Goal: Book appointment/travel/reservation

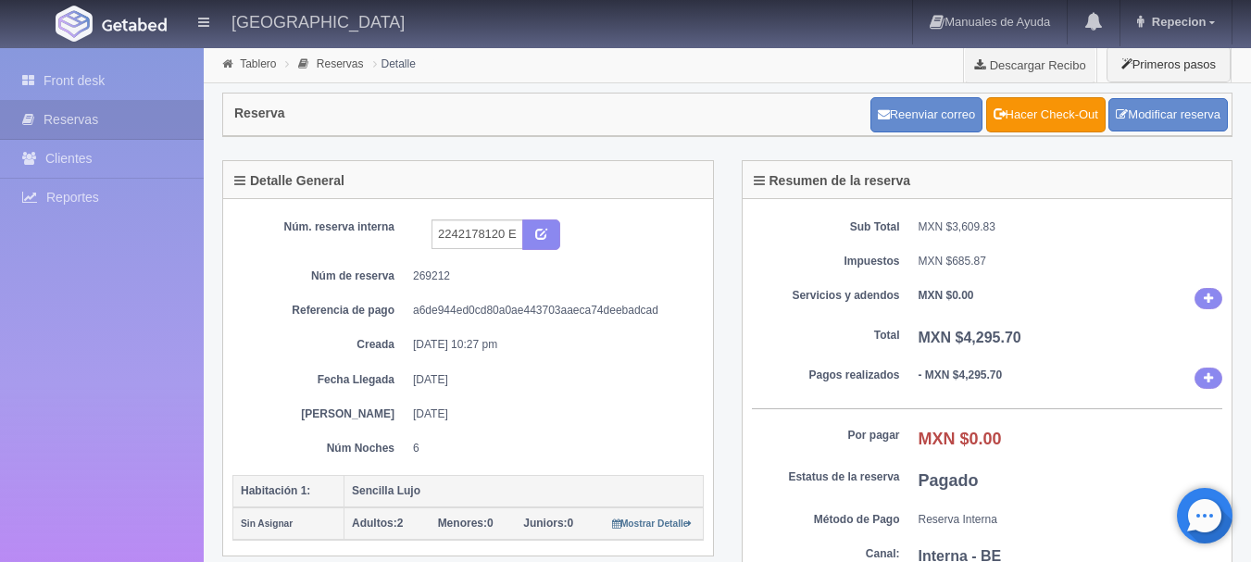
scroll to position [983, 0]
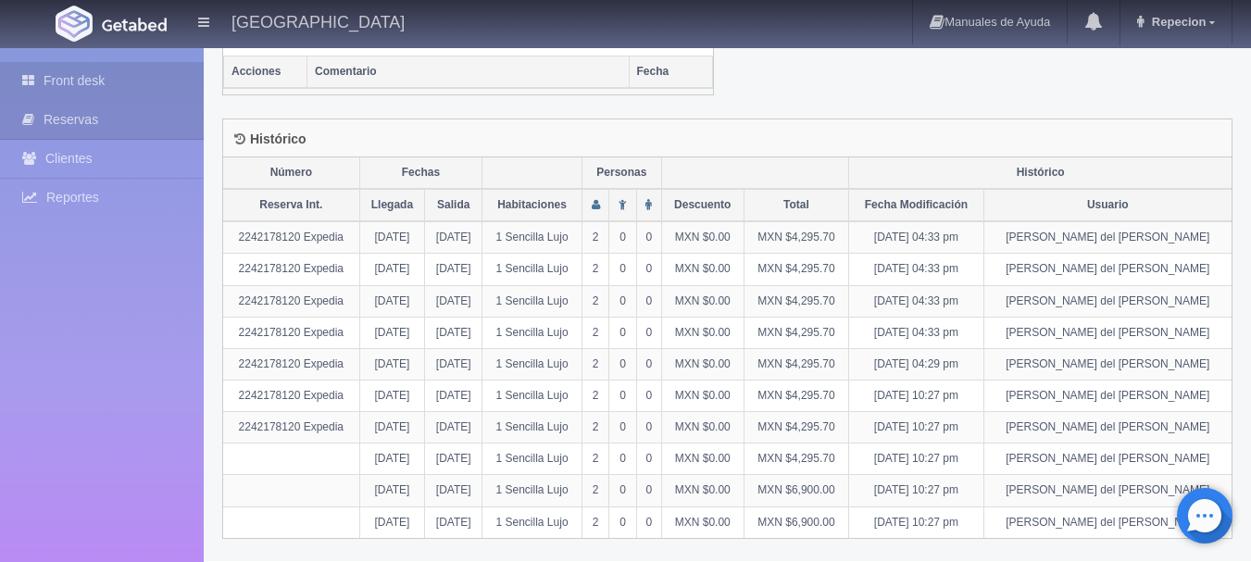
click at [107, 86] on link "Front desk" at bounding box center [102, 81] width 204 height 38
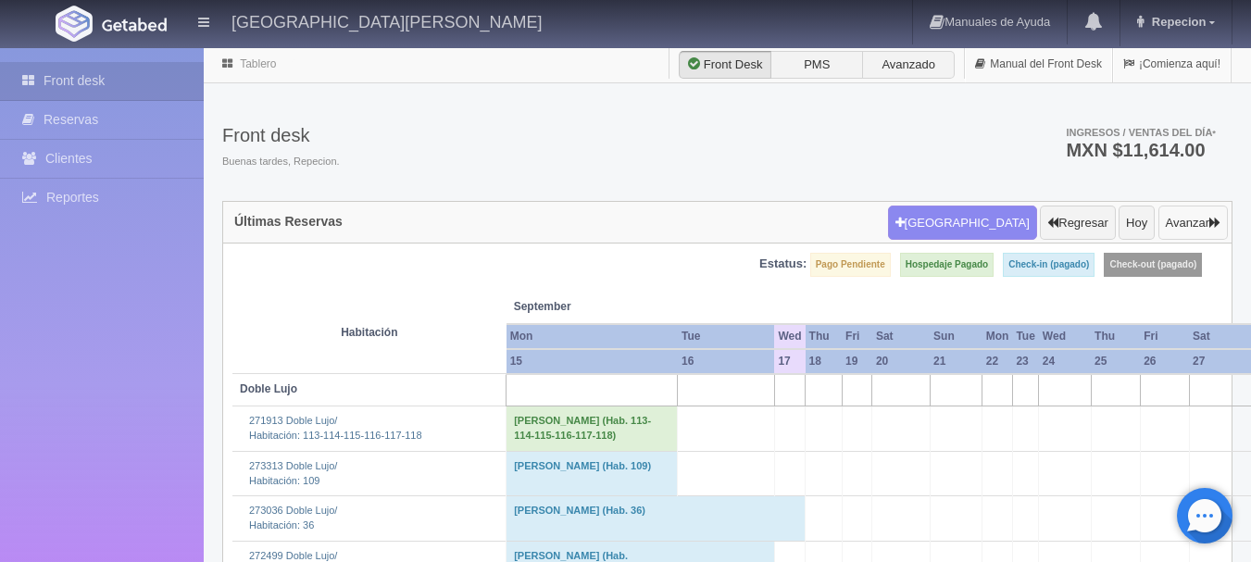
click at [1188, 218] on button "Avanzar" at bounding box center [1192, 223] width 69 height 35
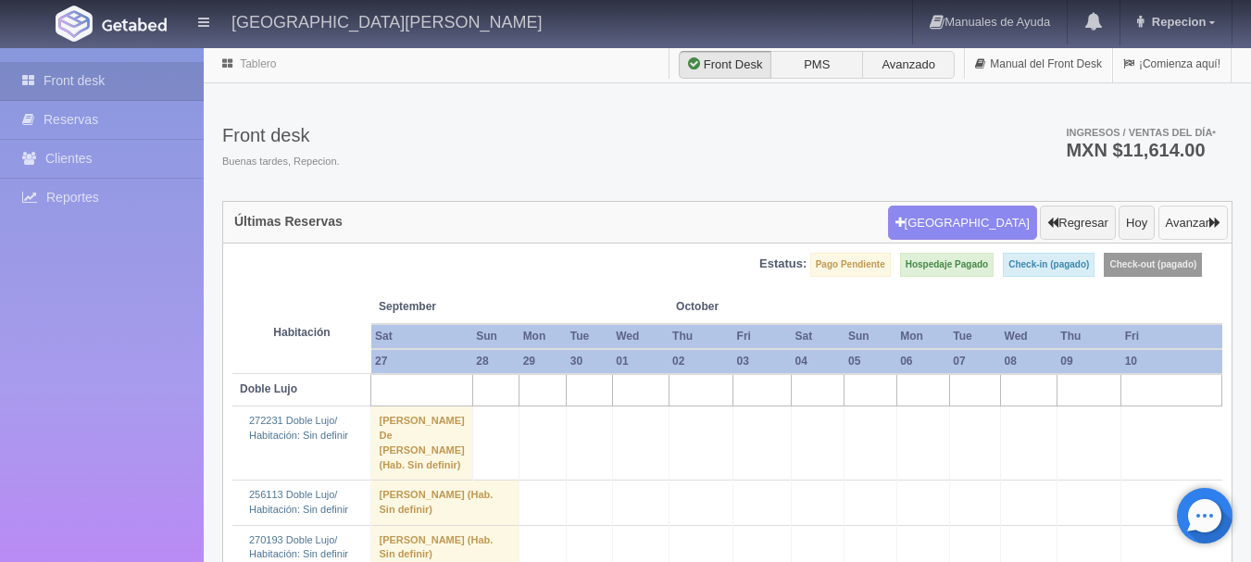
click at [1188, 218] on button "Avanzar" at bounding box center [1192, 223] width 69 height 35
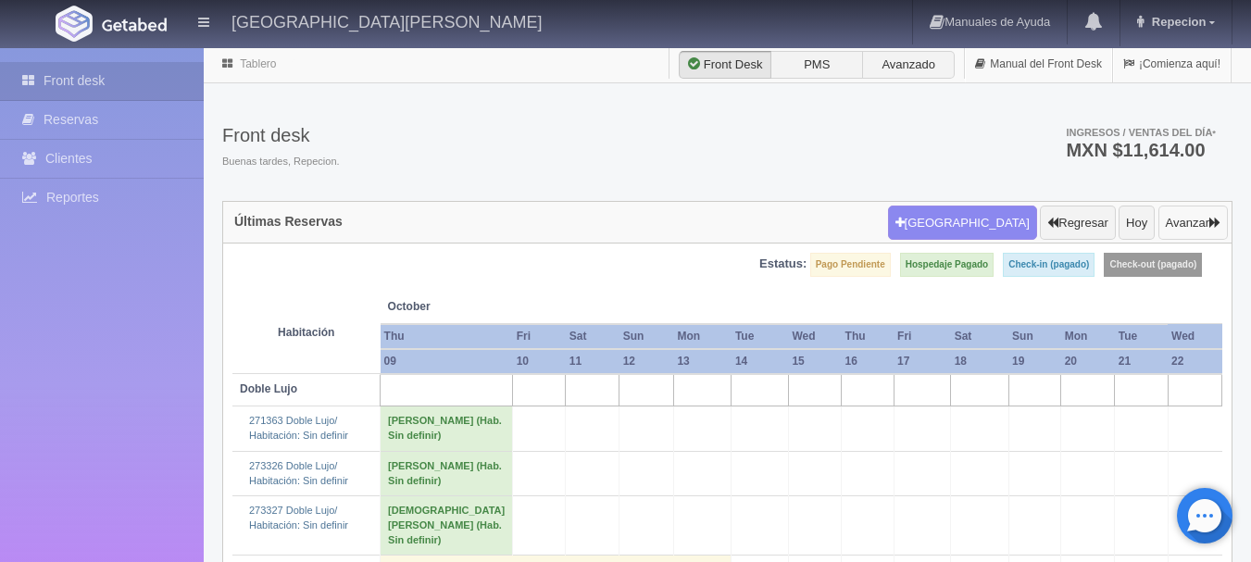
click at [1188, 218] on button "Avanzar" at bounding box center [1192, 223] width 69 height 35
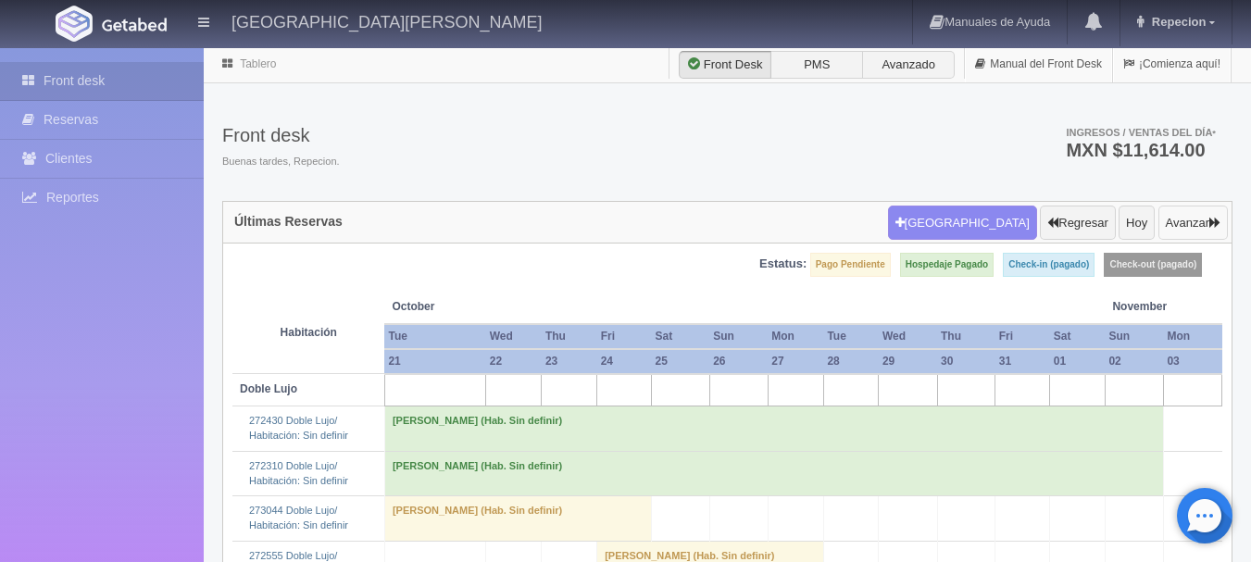
click at [1188, 218] on button "Avanzar" at bounding box center [1192, 223] width 69 height 35
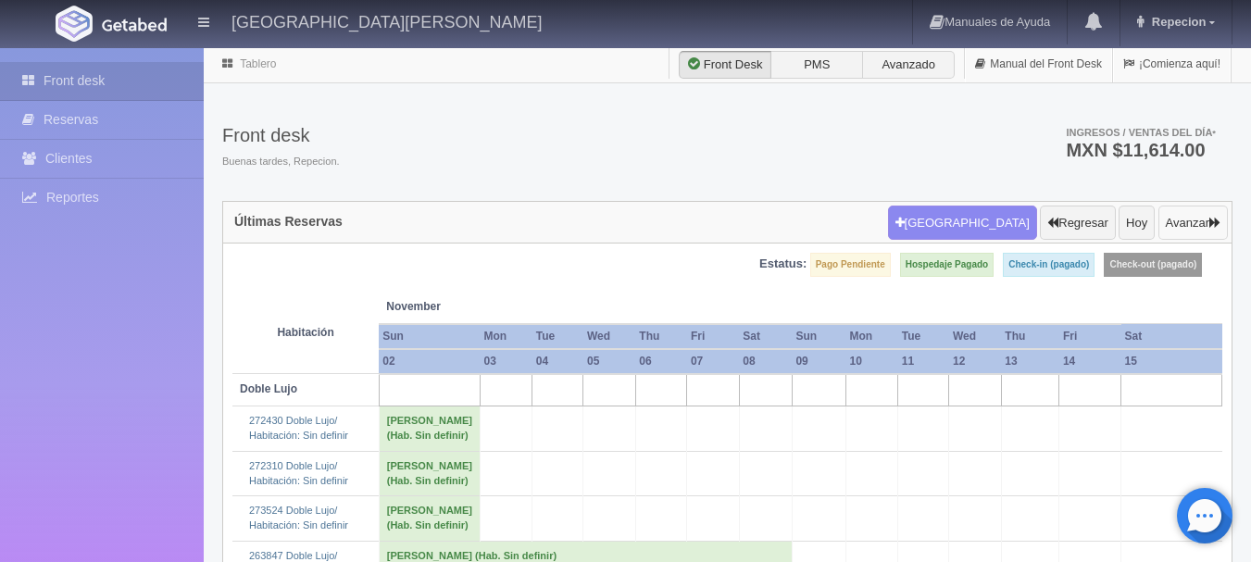
click at [1188, 218] on button "Avanzar" at bounding box center [1192, 223] width 69 height 35
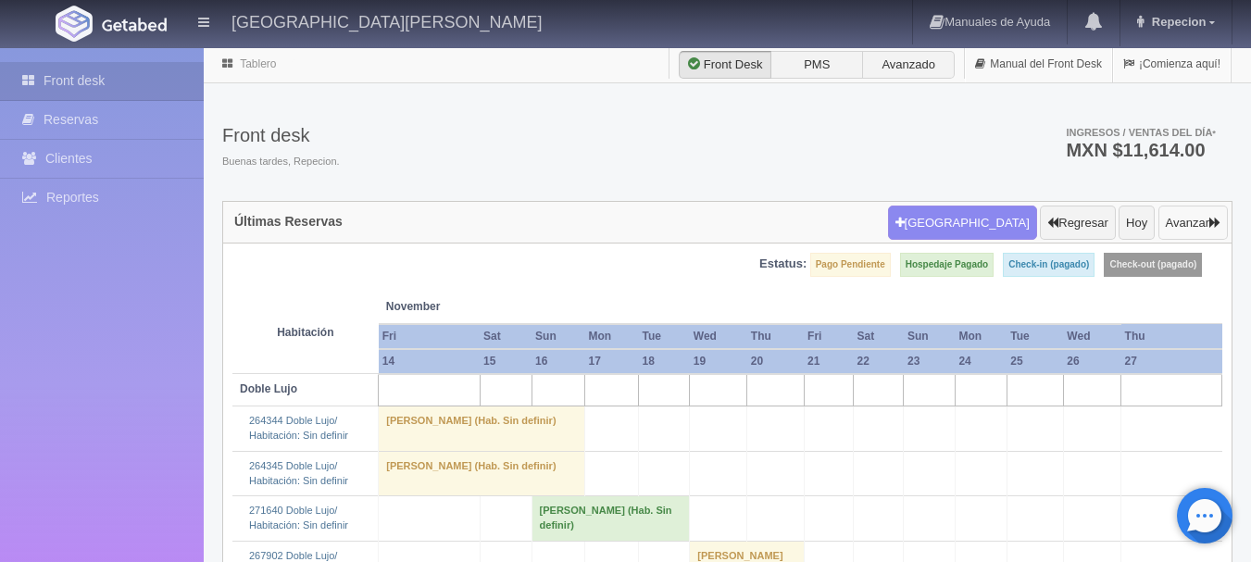
click at [1188, 218] on button "Avanzar" at bounding box center [1192, 223] width 69 height 35
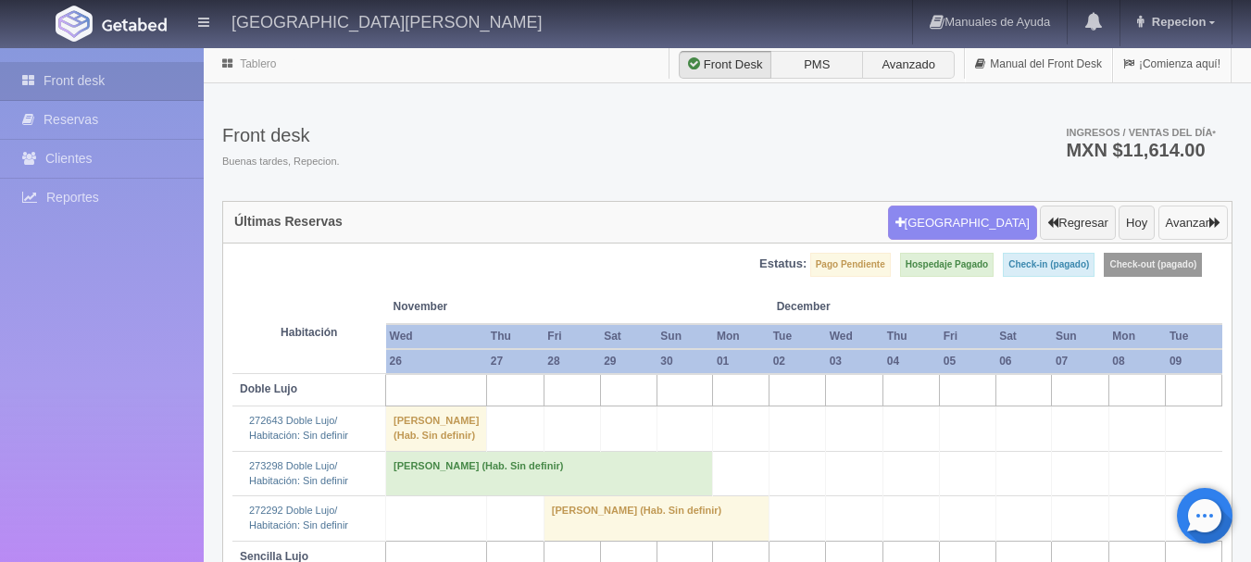
click at [1188, 218] on button "Avanzar" at bounding box center [1192, 223] width 69 height 35
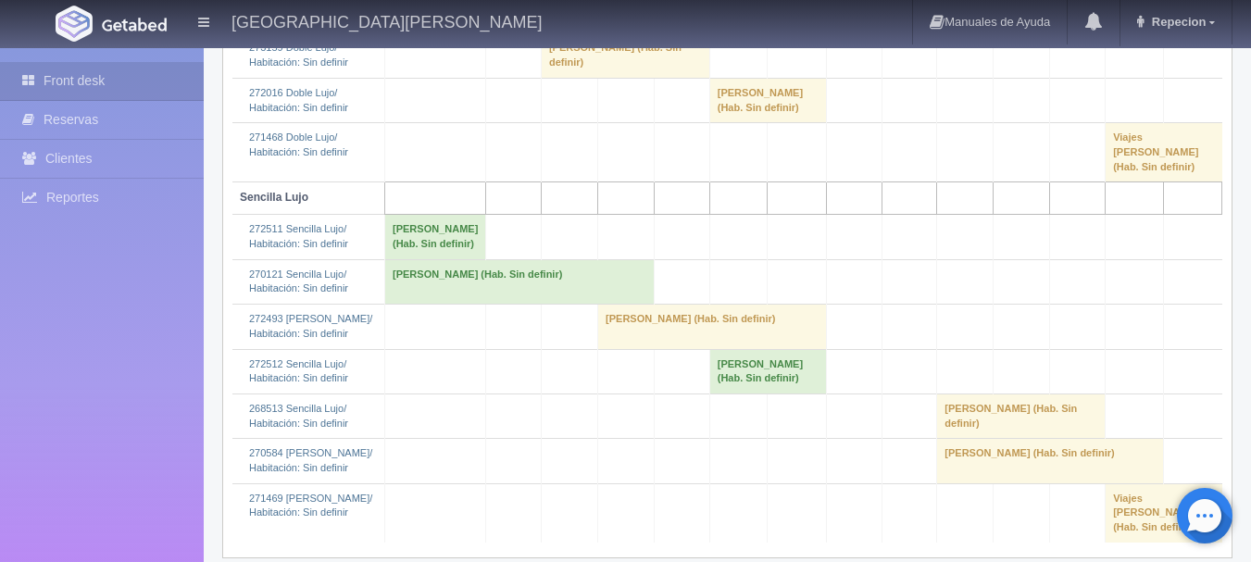
scroll to position [393, 0]
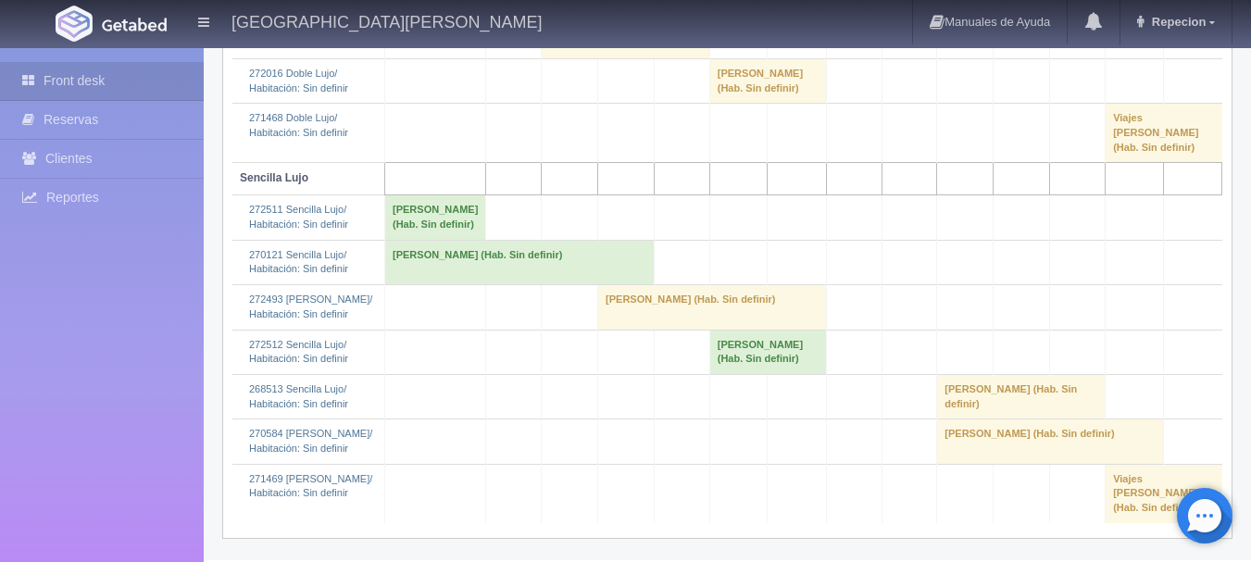
click at [601, 325] on td "Skazandra Teresa Garcia Garcia (Hab. Sin definir)" at bounding box center [712, 307] width 229 height 44
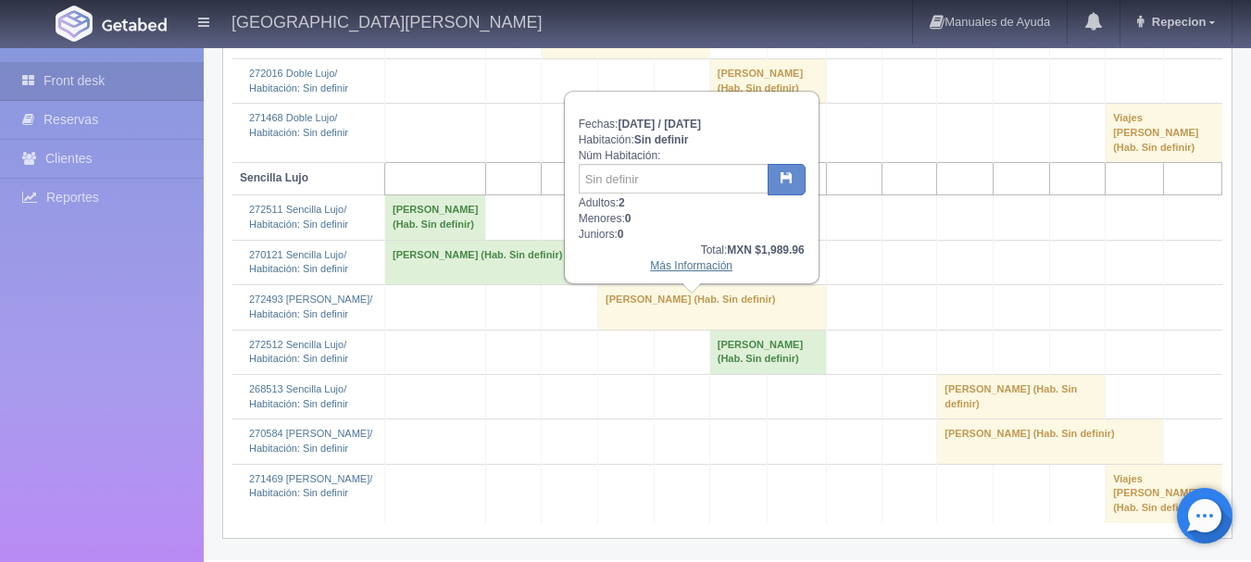
click at [704, 268] on link "Más Información" at bounding box center [691, 265] width 82 height 13
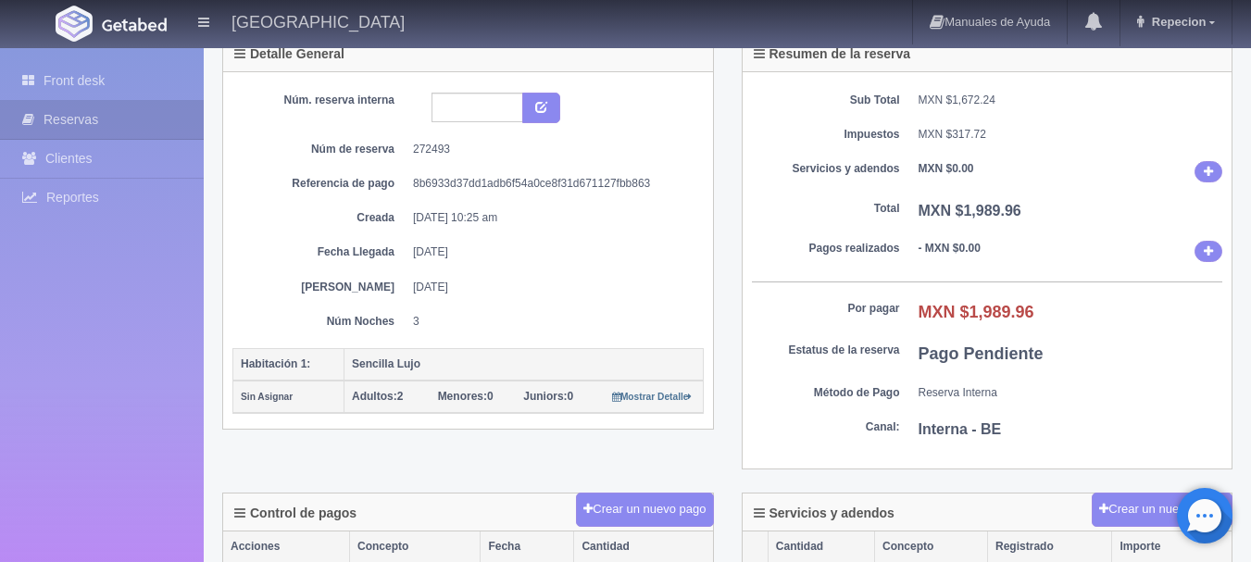
scroll to position [126, 0]
click at [108, 84] on link "Front desk" at bounding box center [102, 81] width 204 height 38
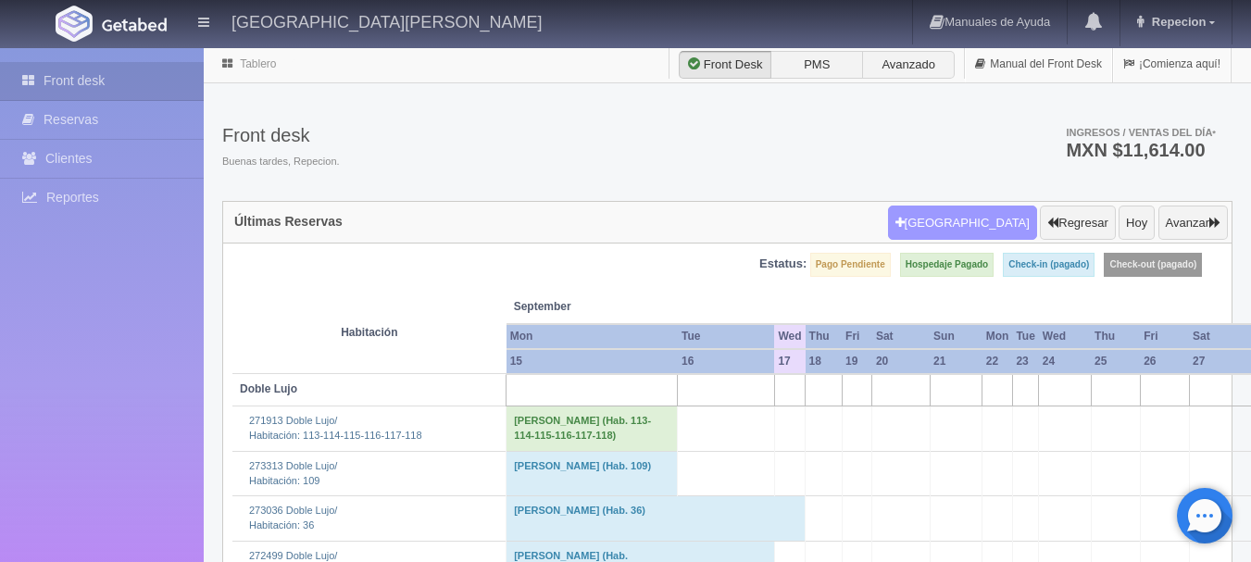
click at [969, 210] on button "Nueva Reserva" at bounding box center [962, 223] width 149 height 35
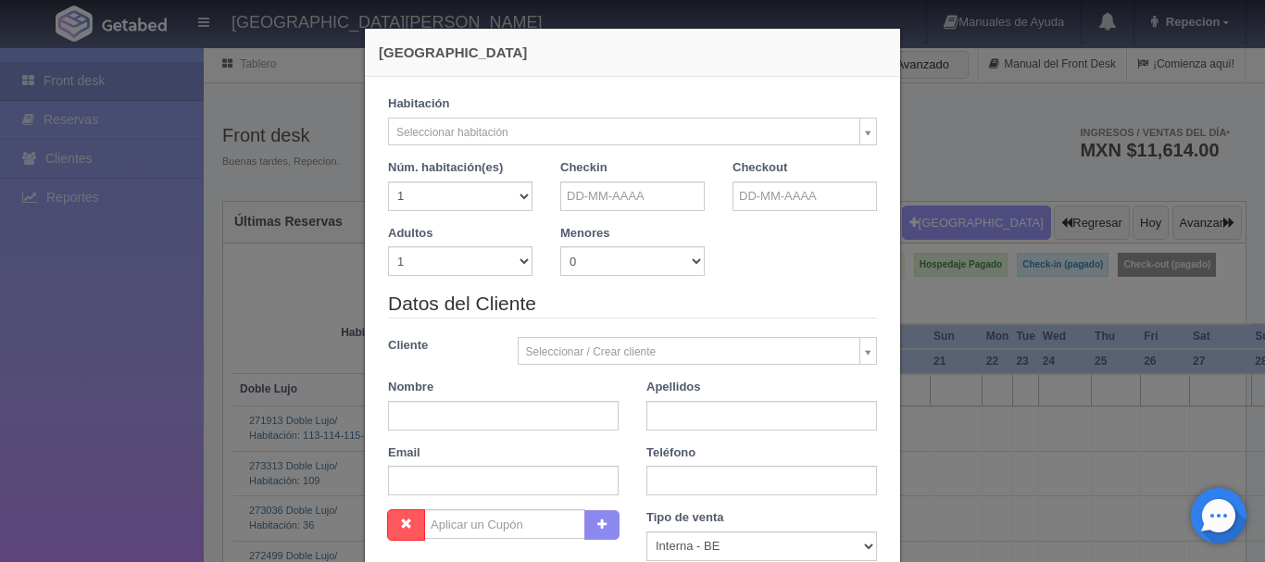
checkbox input "false"
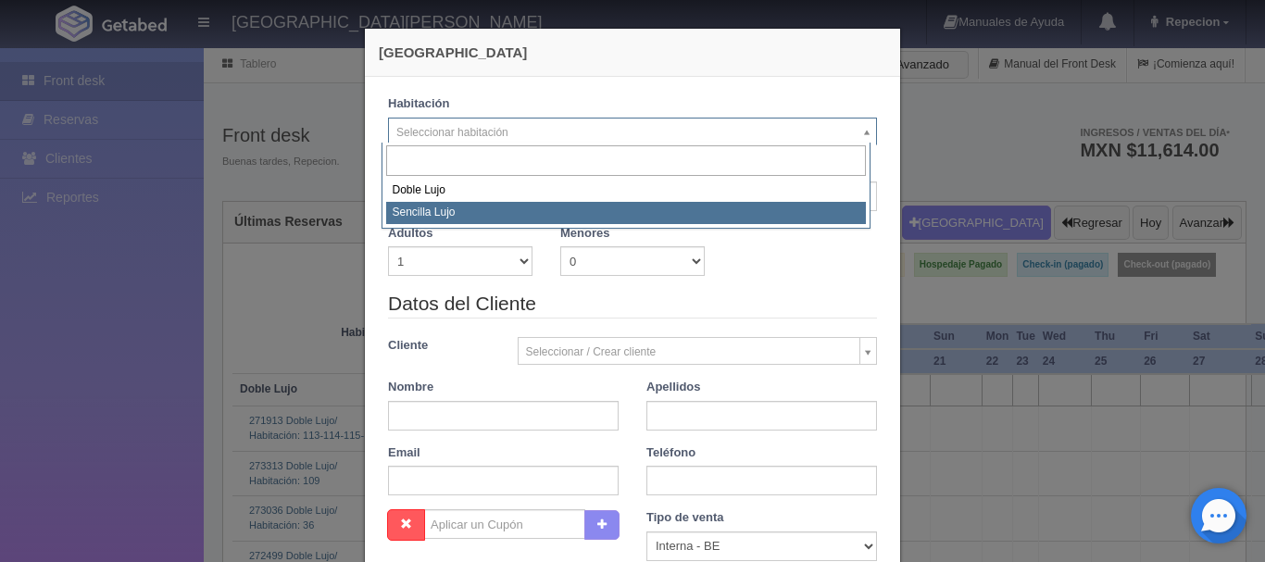
select select "576"
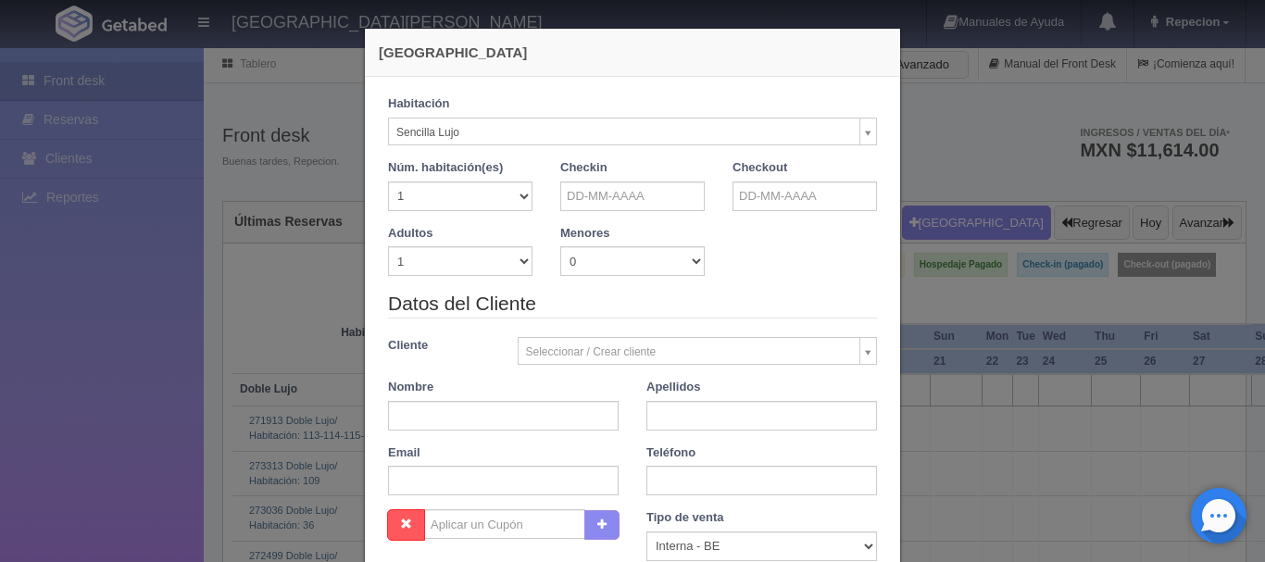
checkbox input "false"
click at [617, 193] on input "text" at bounding box center [632, 196] width 144 height 30
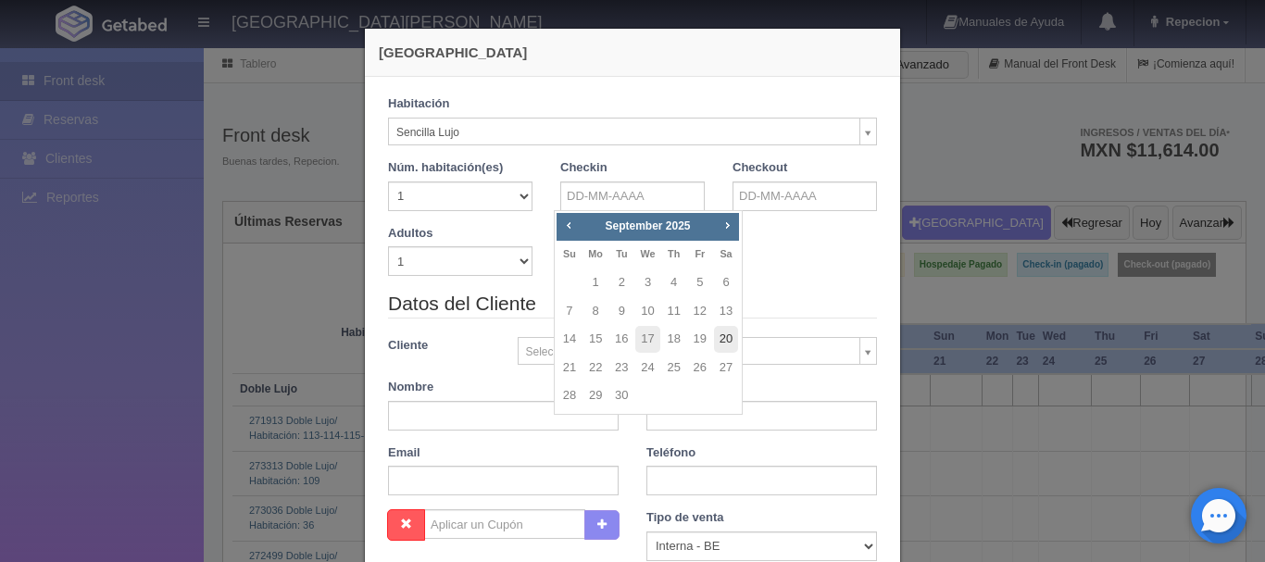
click at [727, 336] on link "20" at bounding box center [726, 339] width 24 height 27
type input "[DATE]"
checkbox input "false"
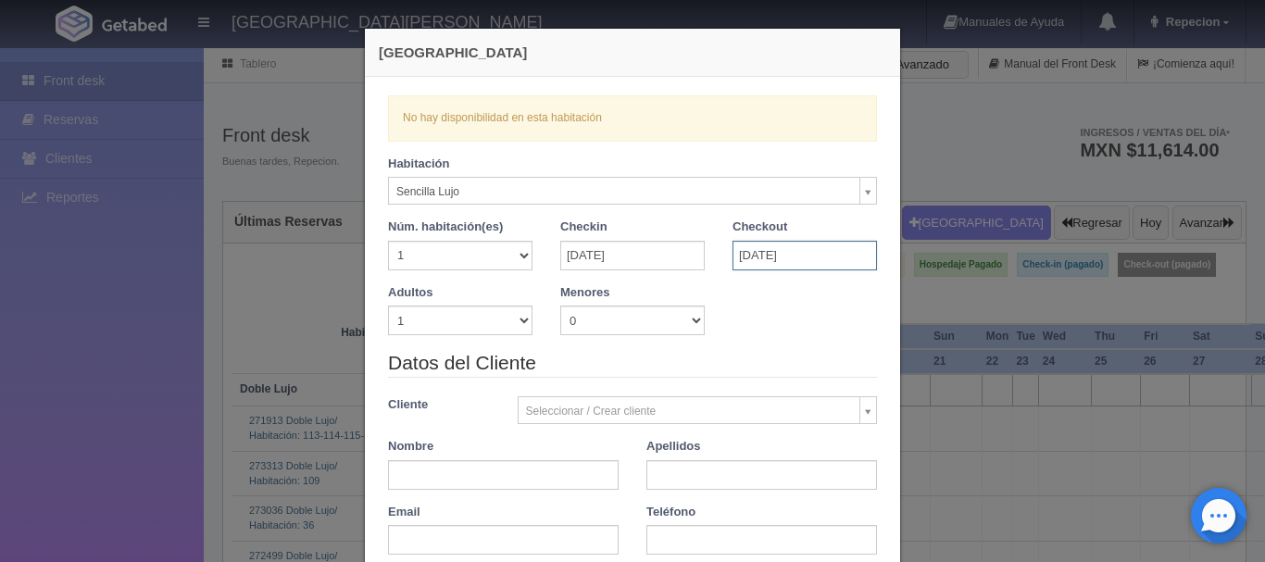
click at [797, 257] on input "[DATE]" at bounding box center [804, 256] width 144 height 30
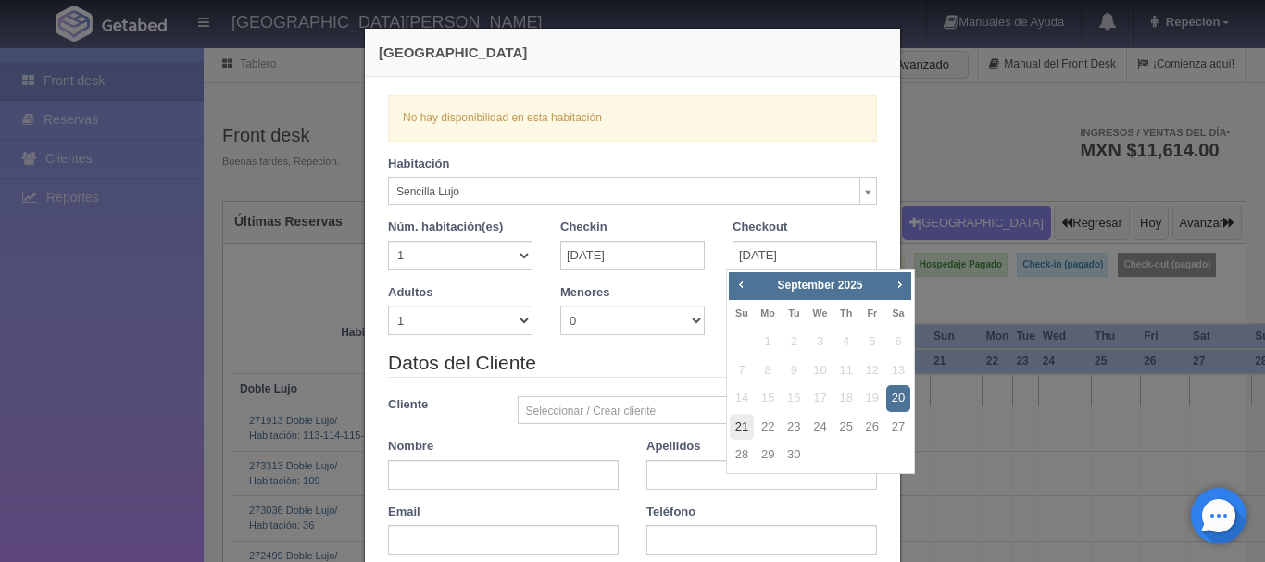
click at [750, 427] on link "21" at bounding box center [741, 427] width 24 height 27
type input "[DATE]"
checkbox input "false"
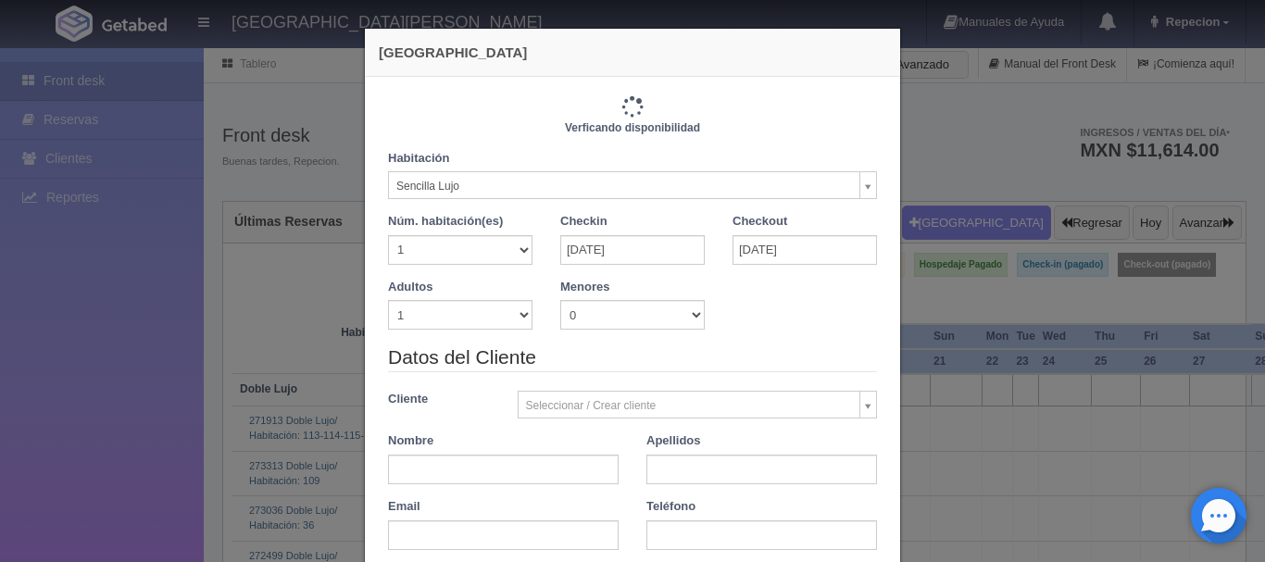
type input "1150.00"
checkbox input "false"
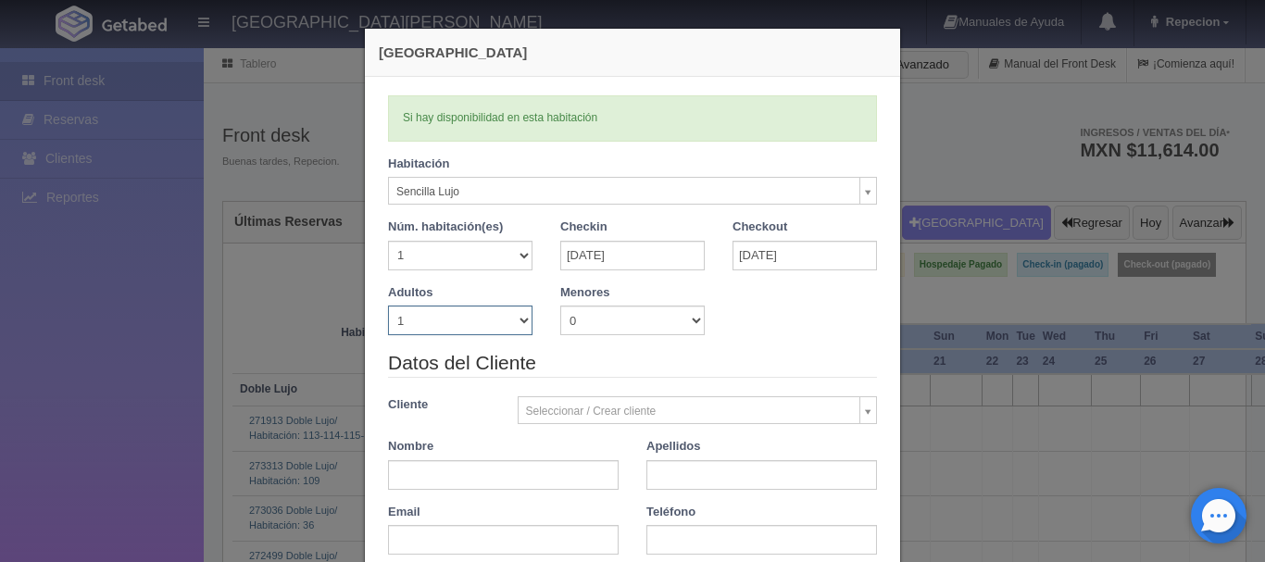
click at [448, 318] on select "1 2 3 4 5 6 7 8 9 10" at bounding box center [460, 320] width 144 height 30
select select "2"
click at [388, 305] on select "1 2 3 4 5 6 7 8 9 10" at bounding box center [460, 320] width 144 height 30
checkbox input "false"
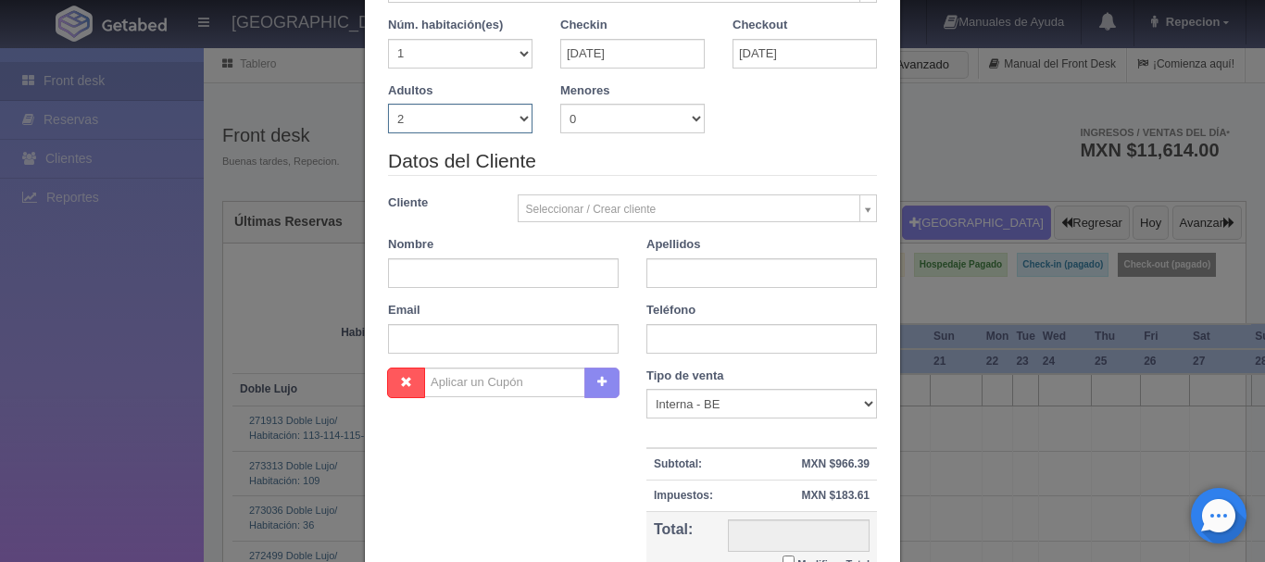
type input "1150.00"
checkbox input "false"
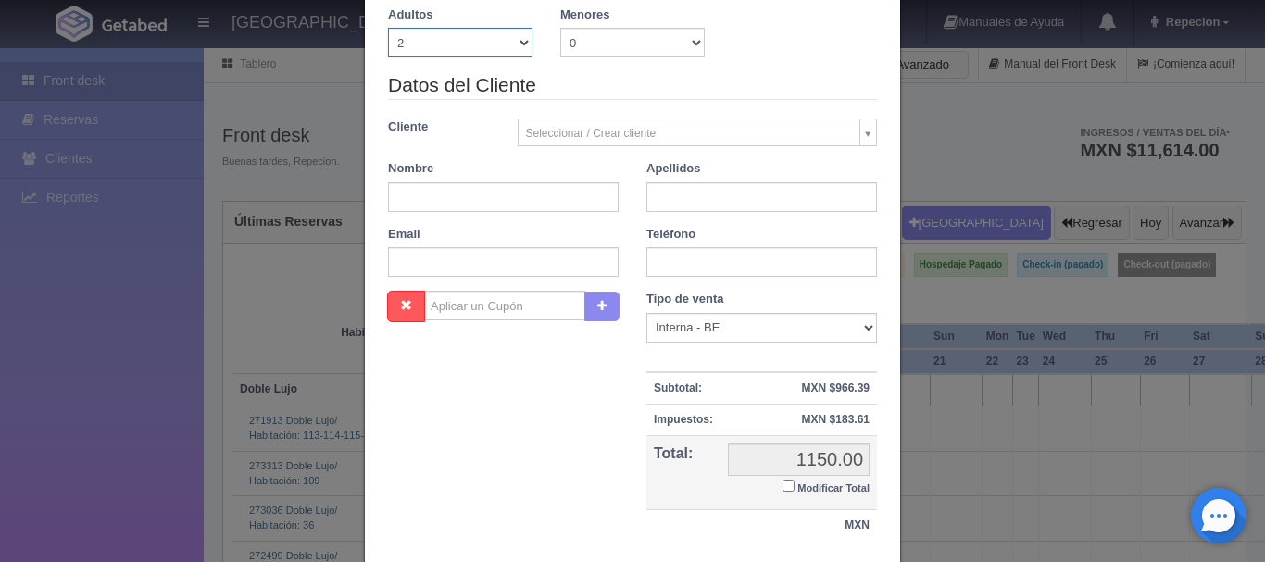
scroll to position [282, 0]
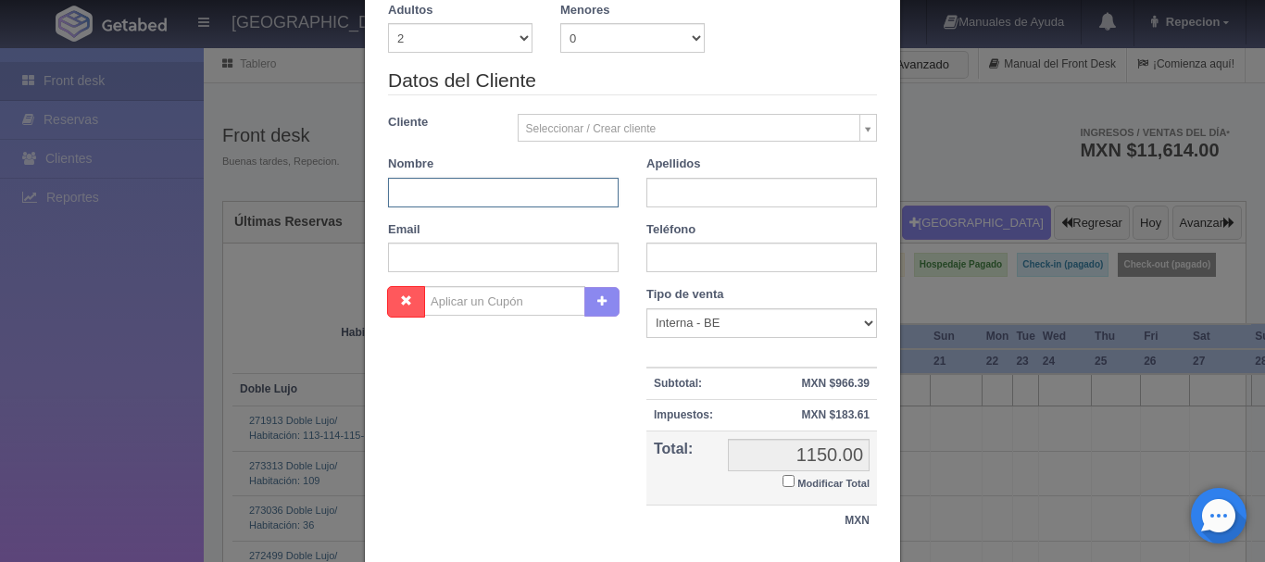
click at [397, 192] on input "text" at bounding box center [503, 193] width 231 height 30
type input "[PERSON_NAME]"
click at [648, 196] on input "text" at bounding box center [761, 193] width 231 height 30
type input "montes de oca"
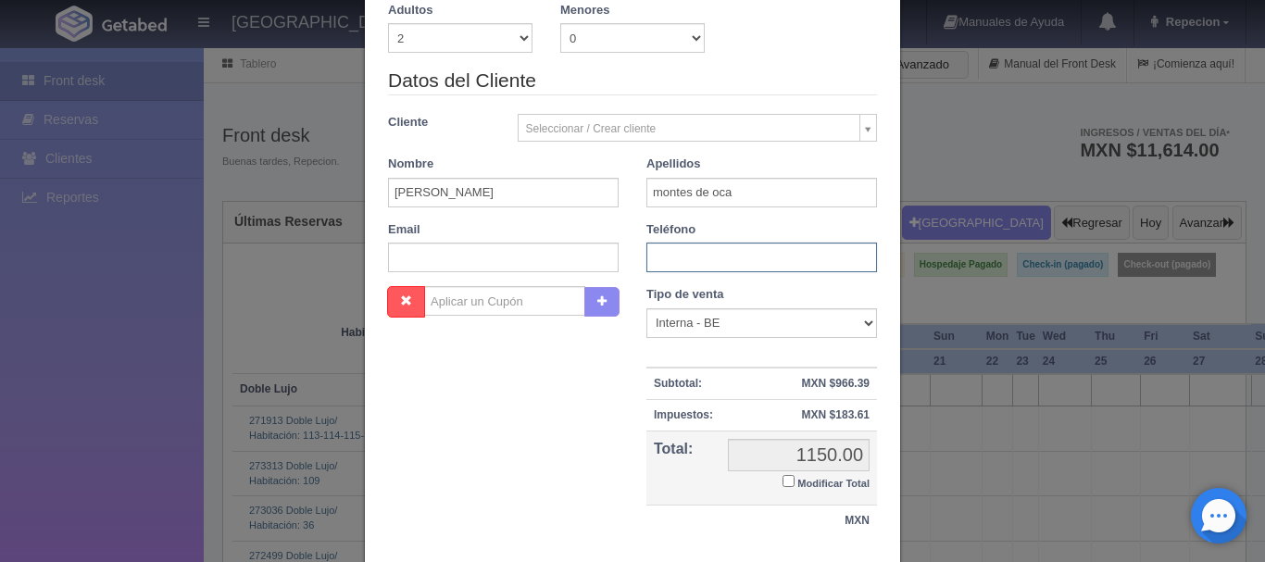
click at [668, 263] on input "text" at bounding box center [761, 258] width 231 height 30
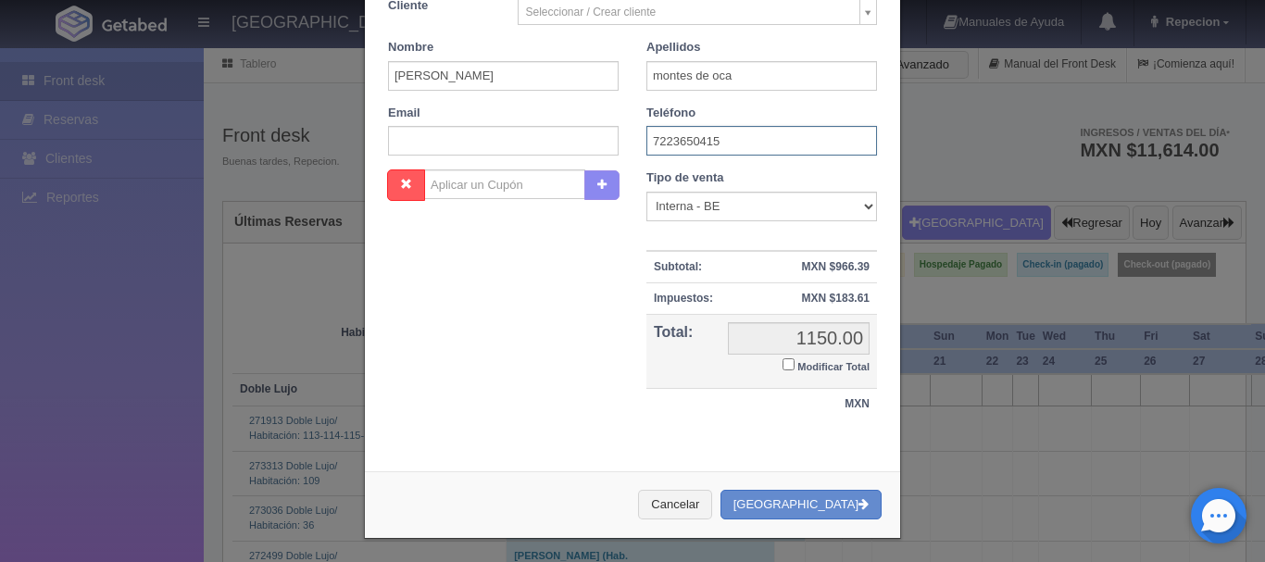
scroll to position [406, 0]
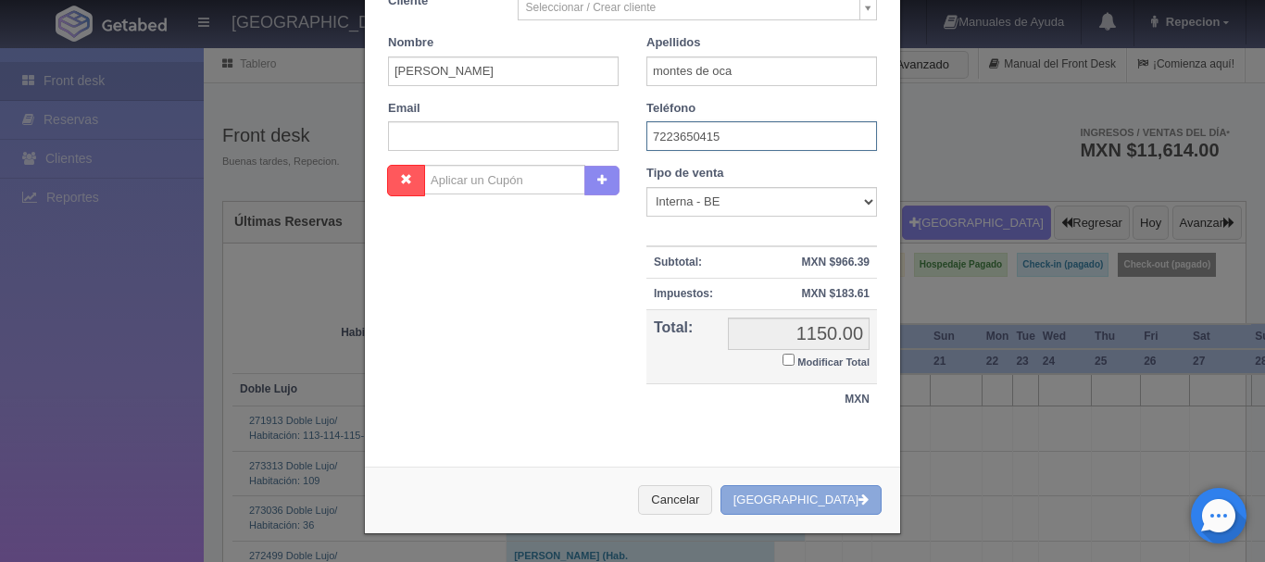
type input "7223650415"
click at [820, 501] on button "Crear Reserva" at bounding box center [800, 500] width 161 height 31
